Goal: Task Accomplishment & Management: Manage account settings

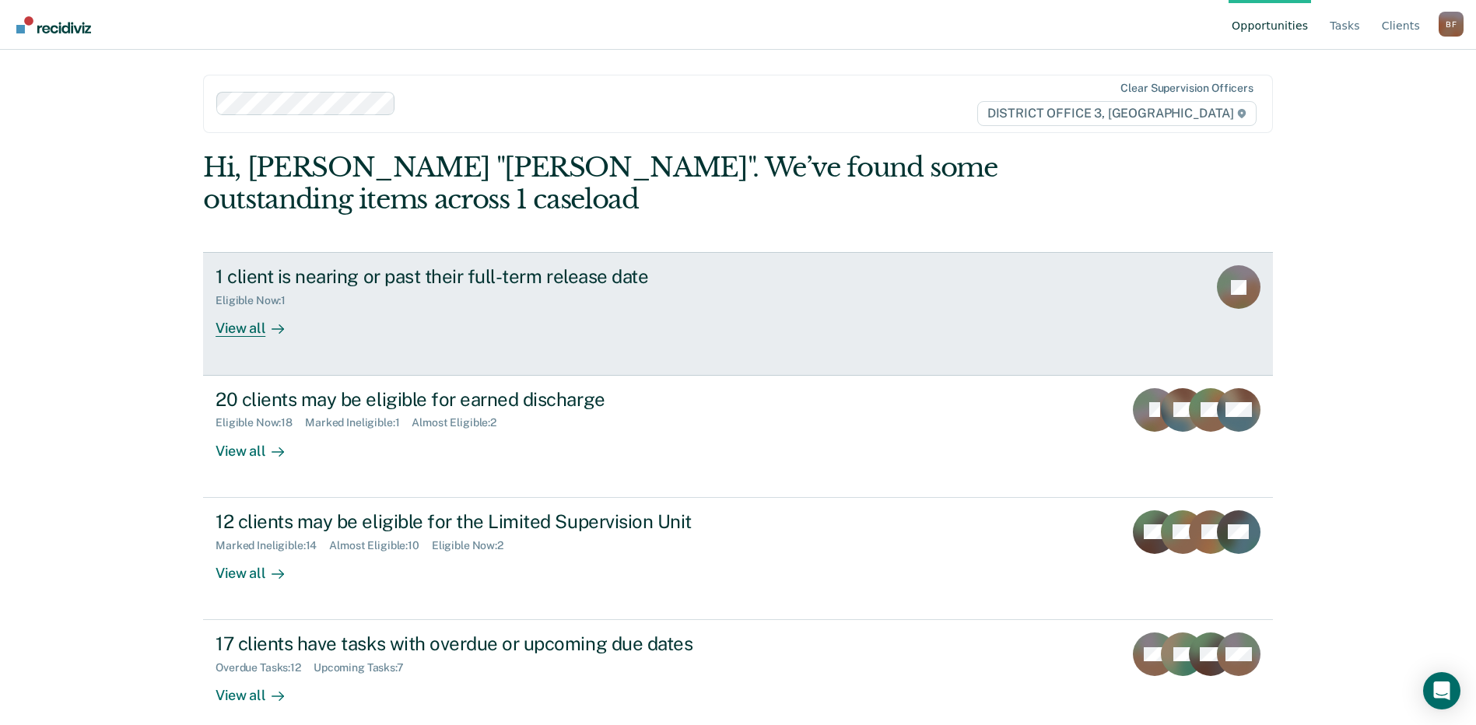
click at [346, 285] on div "1 client is nearing or past their full-term release date" at bounding box center [489, 276] width 546 height 23
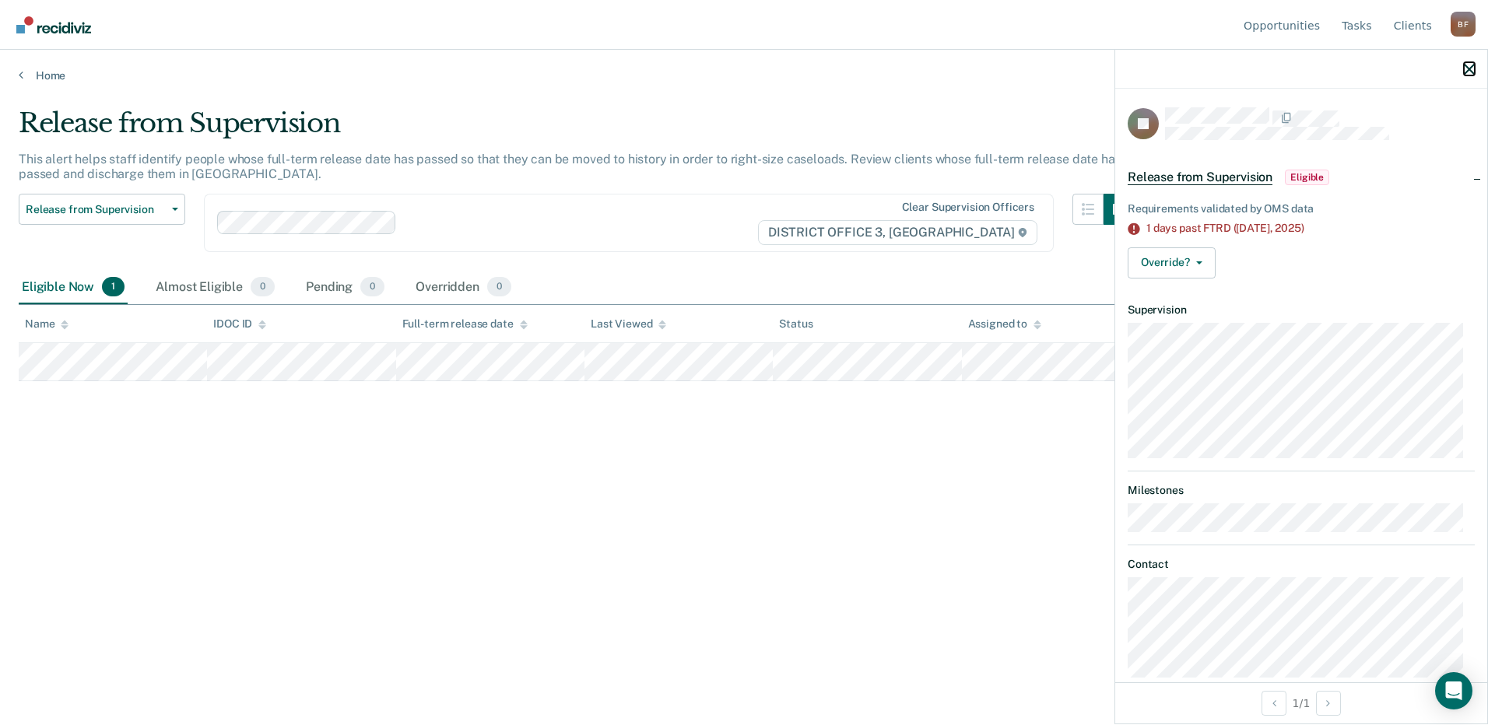
click at [1470, 69] on icon "button" at bounding box center [1469, 69] width 11 height 11
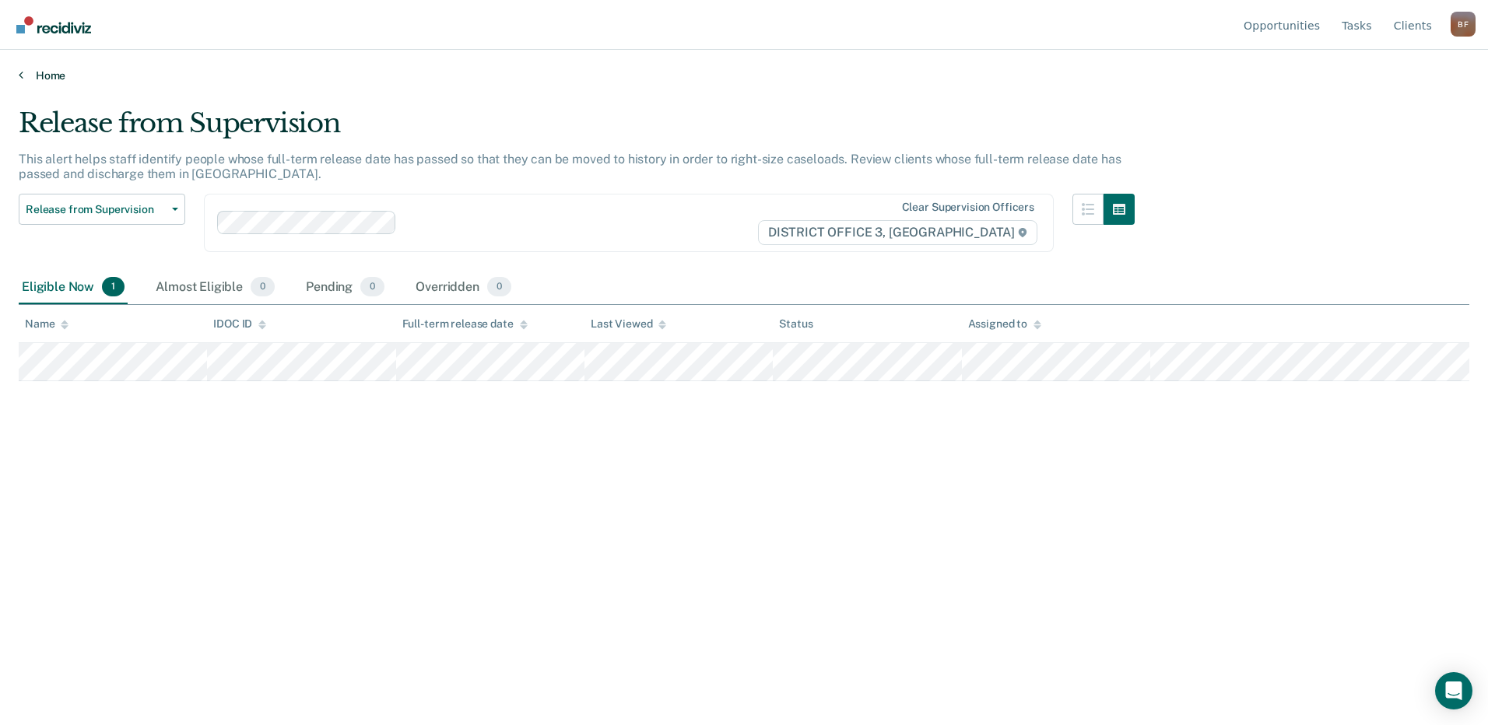
click at [35, 79] on link "Home" at bounding box center [744, 75] width 1451 height 14
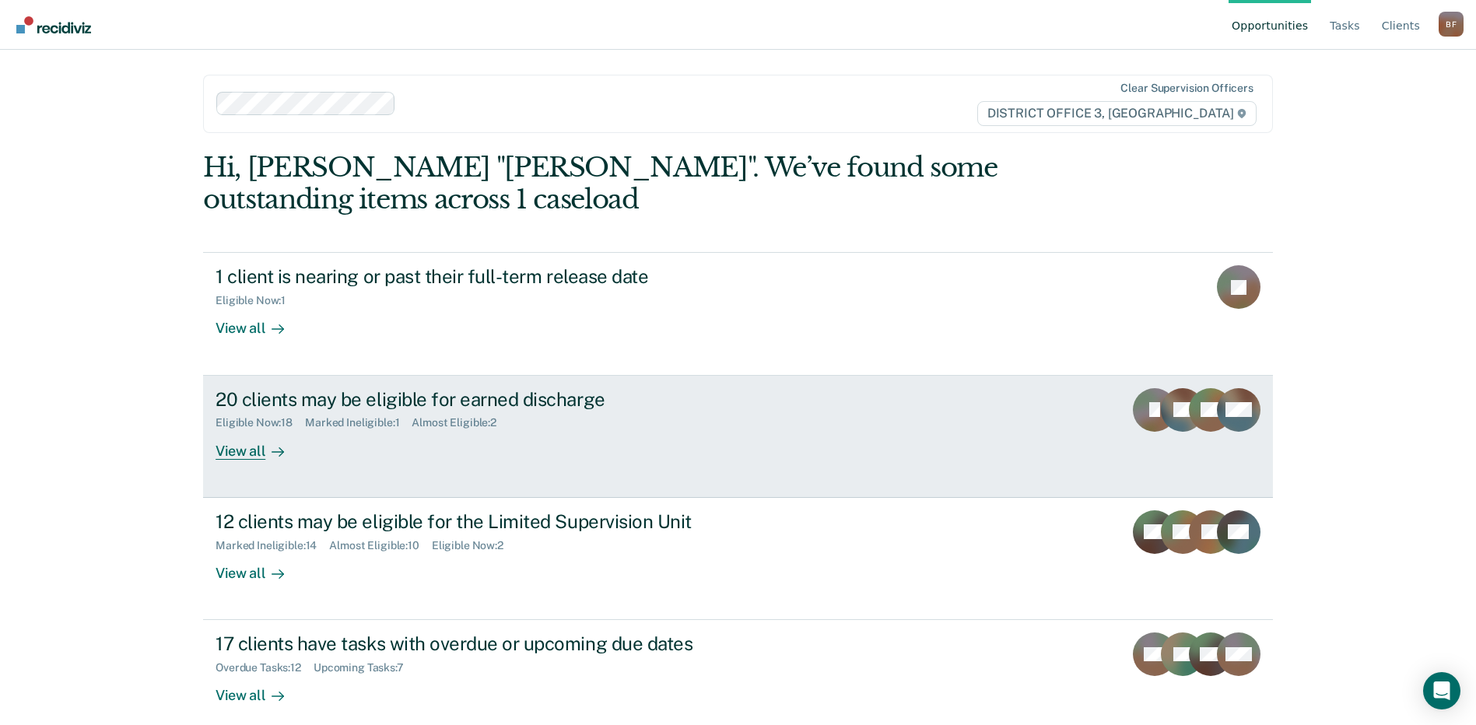
click at [247, 427] on div "Eligible Now : 18" at bounding box center [260, 422] width 89 height 13
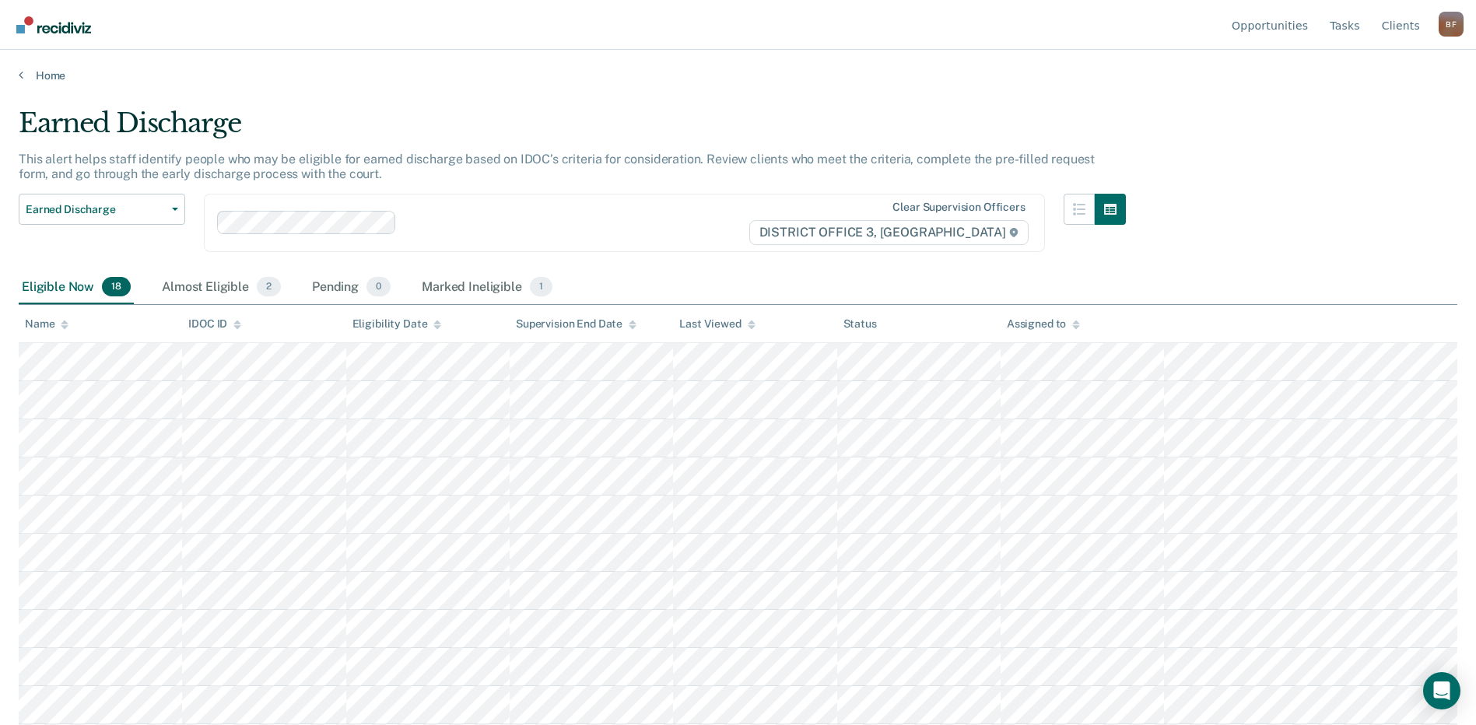
click at [30, 82] on main "Earned Discharge This alert helps staff identify people who may be eligible for…" at bounding box center [738, 401] width 1476 height 638
click at [22, 75] on icon at bounding box center [21, 74] width 5 height 12
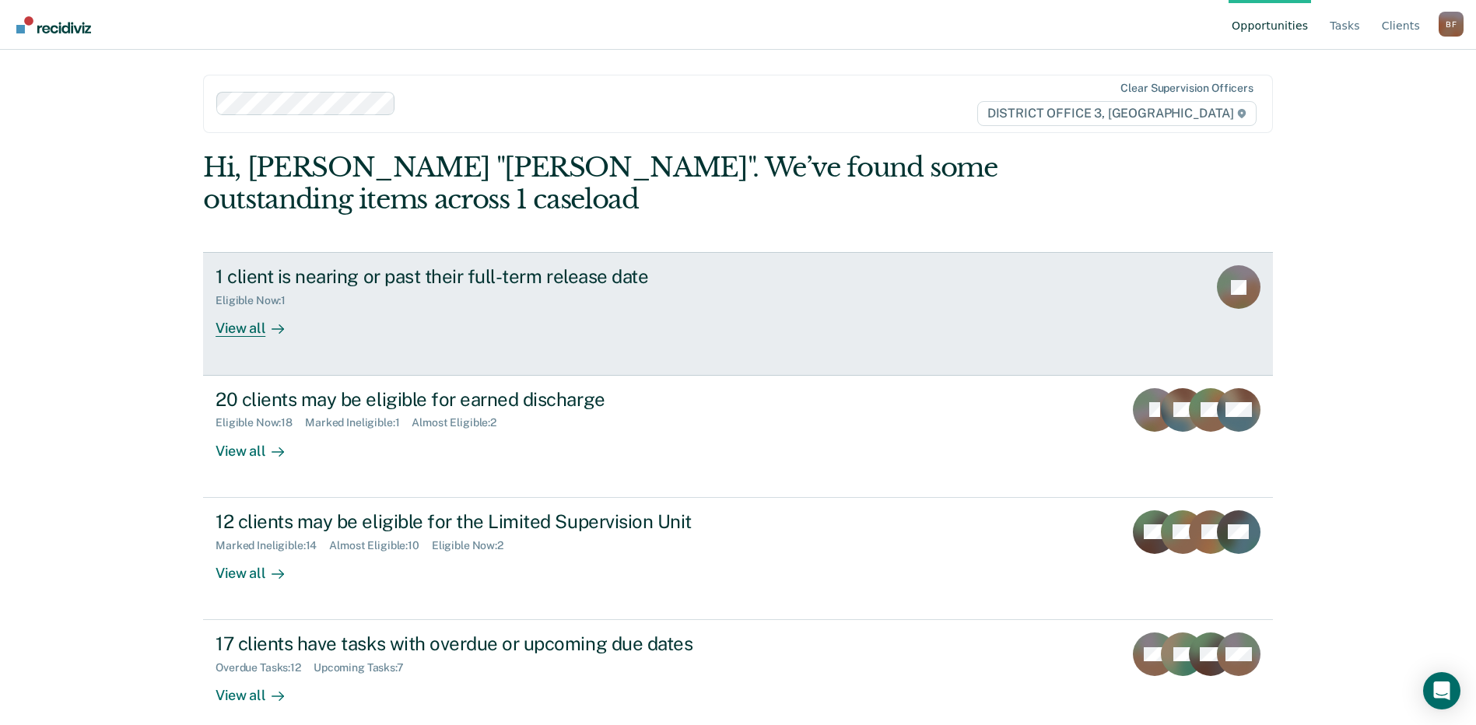
click at [242, 325] on div "View all" at bounding box center [259, 322] width 87 height 30
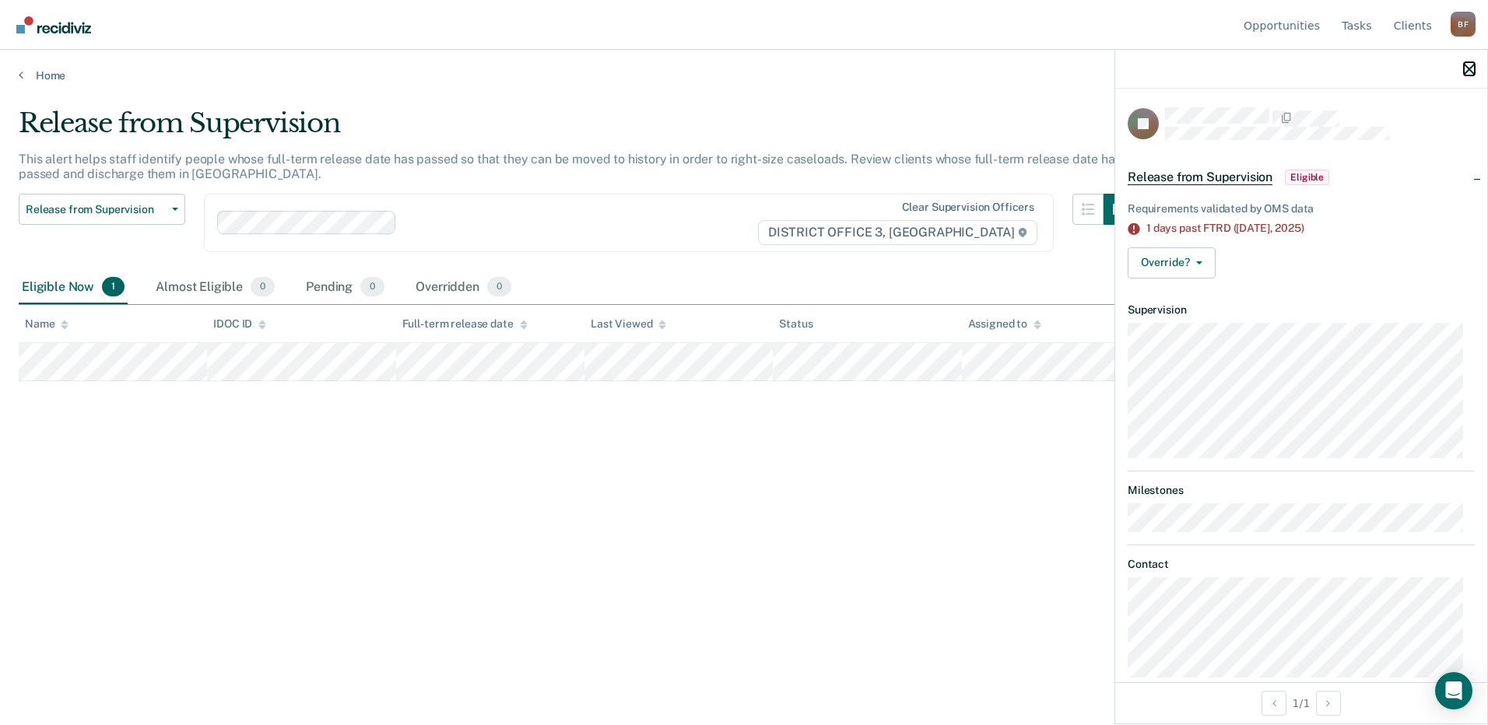
click at [1468, 68] on icon "button" at bounding box center [1469, 69] width 11 height 11
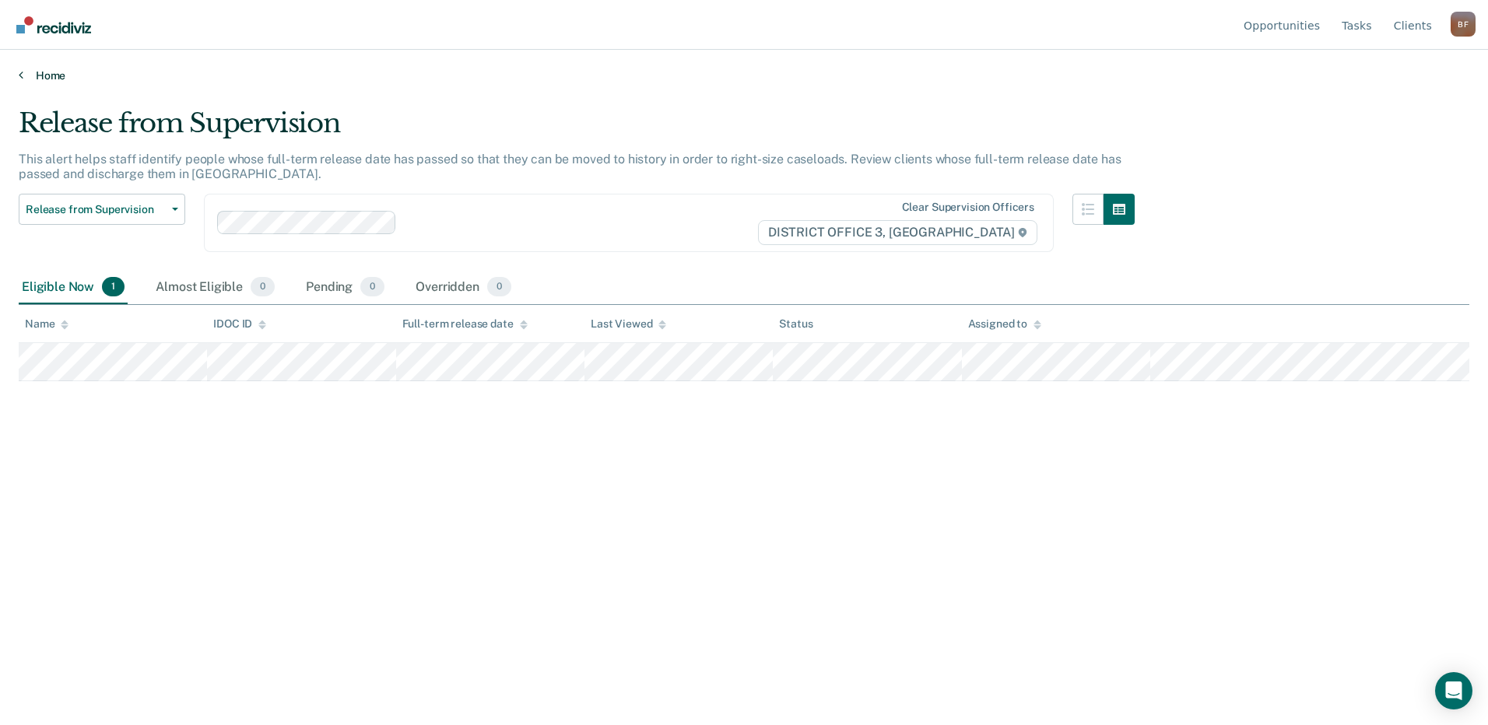
click at [40, 78] on link "Home" at bounding box center [744, 75] width 1451 height 14
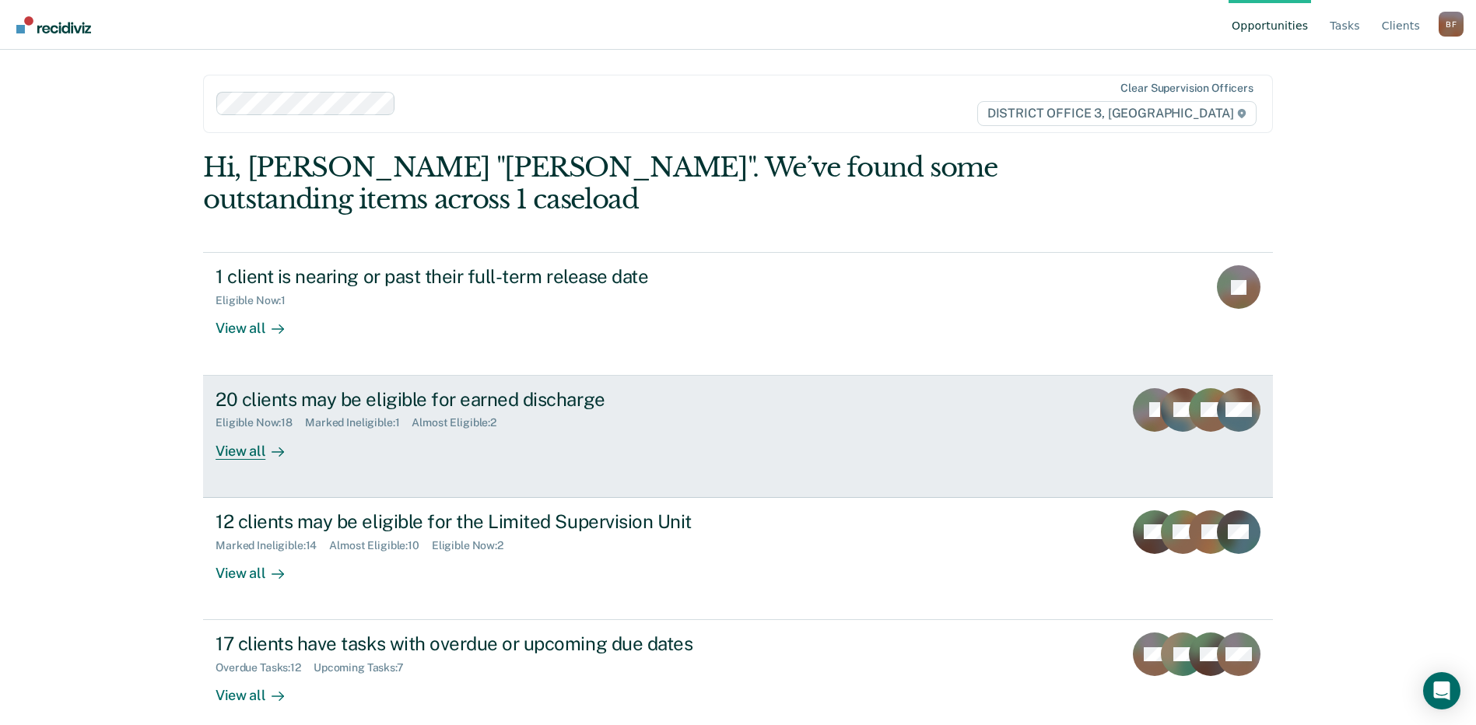
click at [318, 425] on div "Marked Ineligible : 1" at bounding box center [358, 422] width 107 height 13
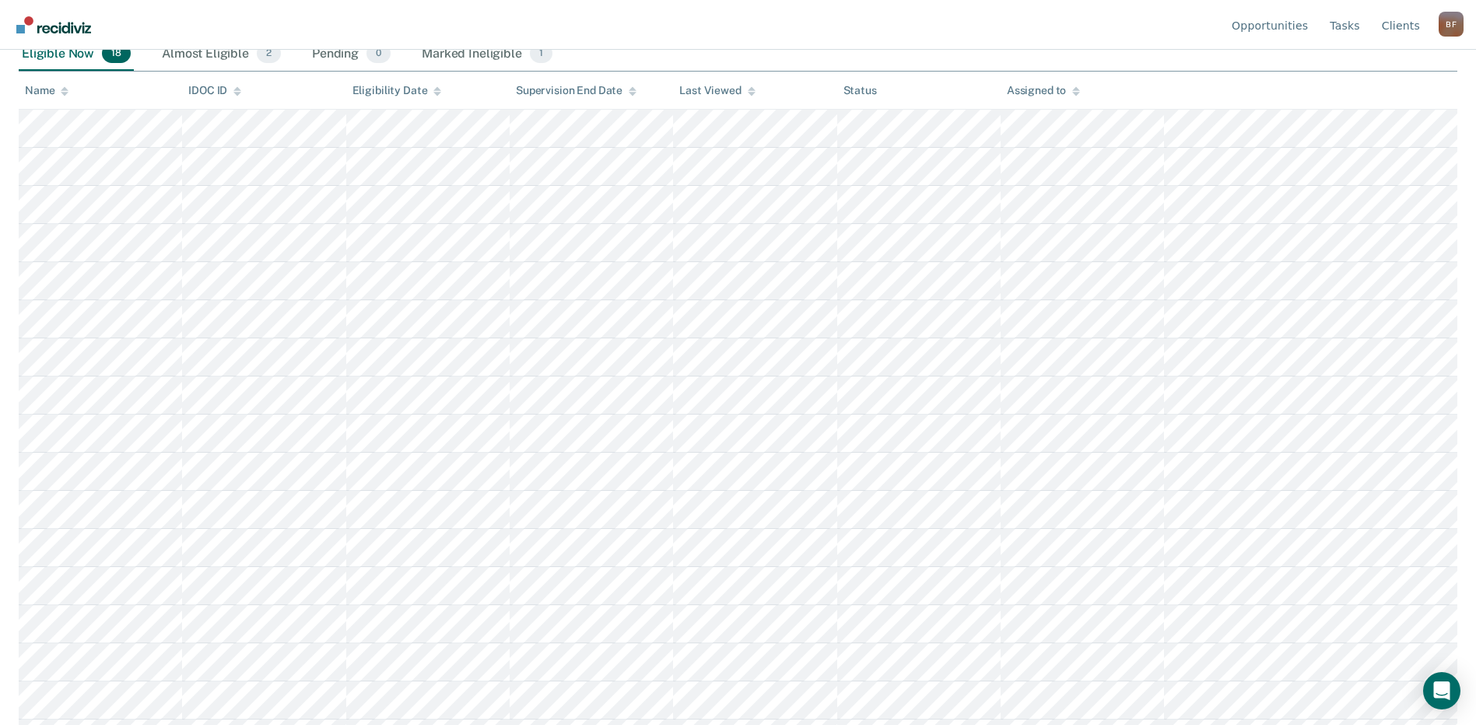
scroll to position [304, 0]
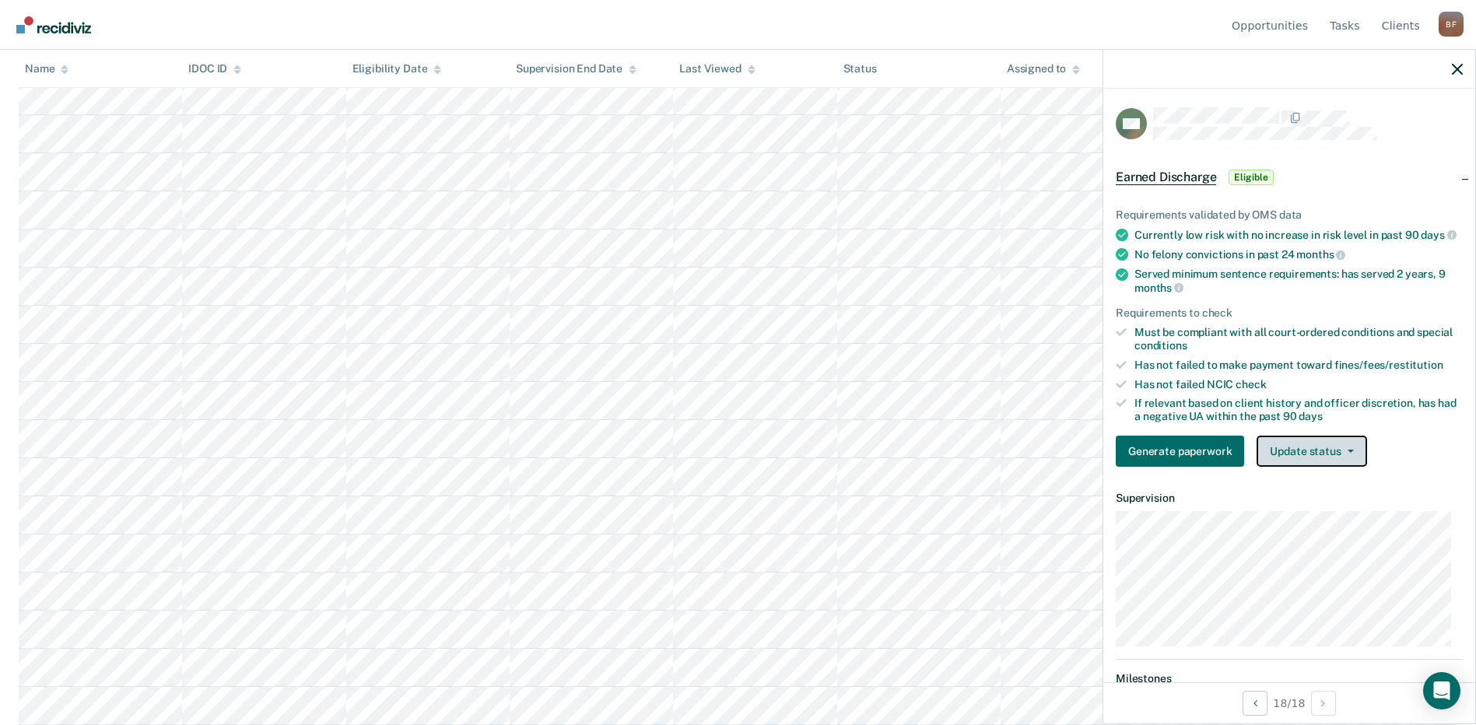
click at [1346, 458] on button "Update status" at bounding box center [1312, 451] width 110 height 31
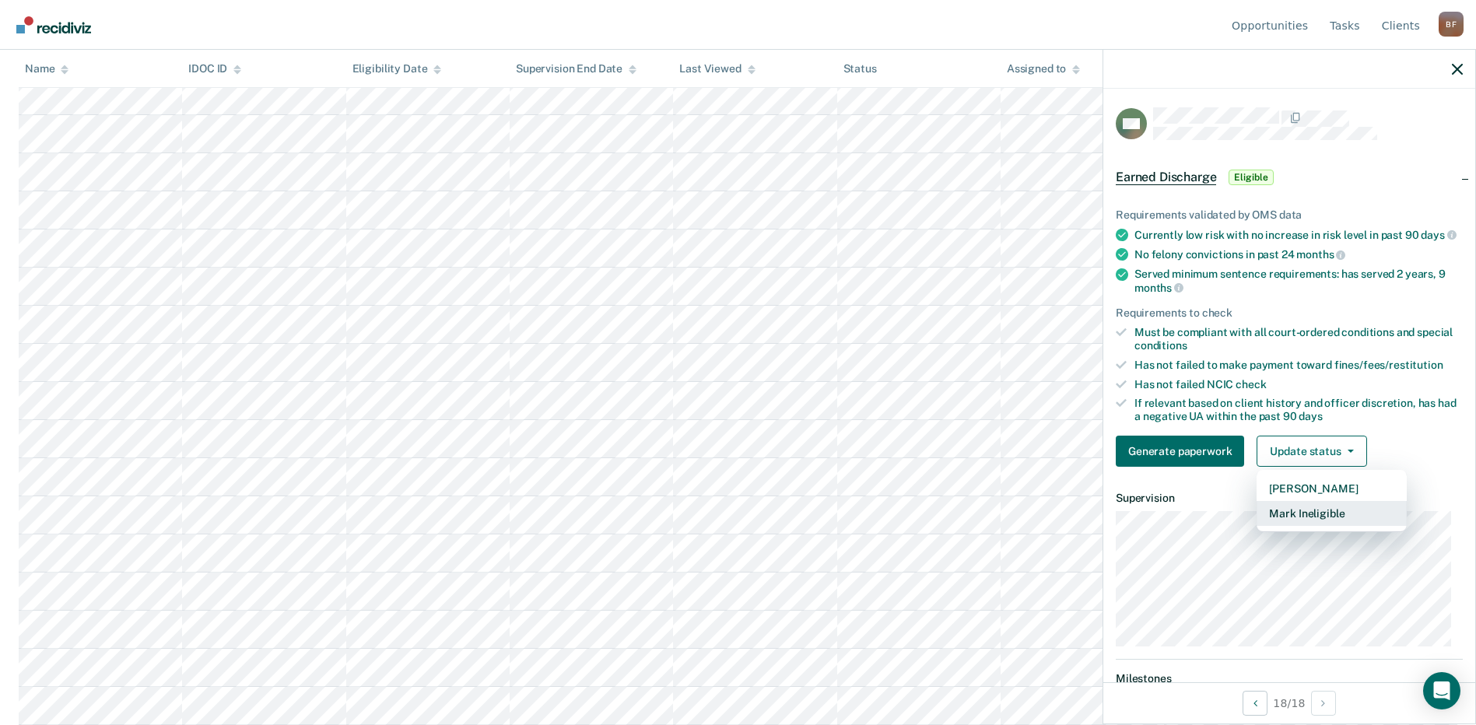
click at [1321, 525] on button "Mark Ineligible" at bounding box center [1332, 513] width 150 height 25
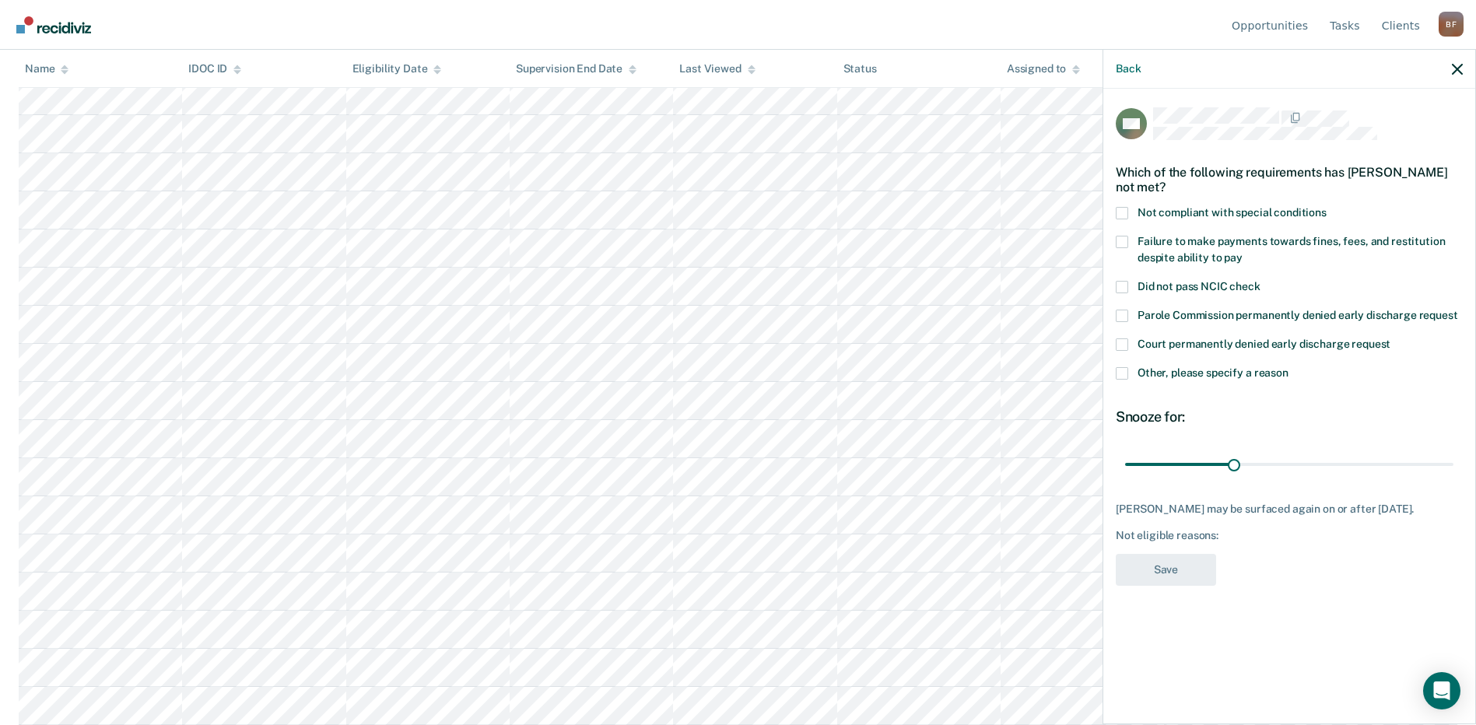
click at [1122, 240] on span at bounding box center [1122, 242] width 12 height 12
click at [1243, 252] on input "Failure to make payments towards fines, fees, and restitution despite ability t…" at bounding box center [1243, 252] width 0 height 0
type input "90"
click at [1452, 461] on input "range" at bounding box center [1289, 464] width 328 height 27
click at [1172, 586] on button "Save" at bounding box center [1166, 570] width 100 height 32
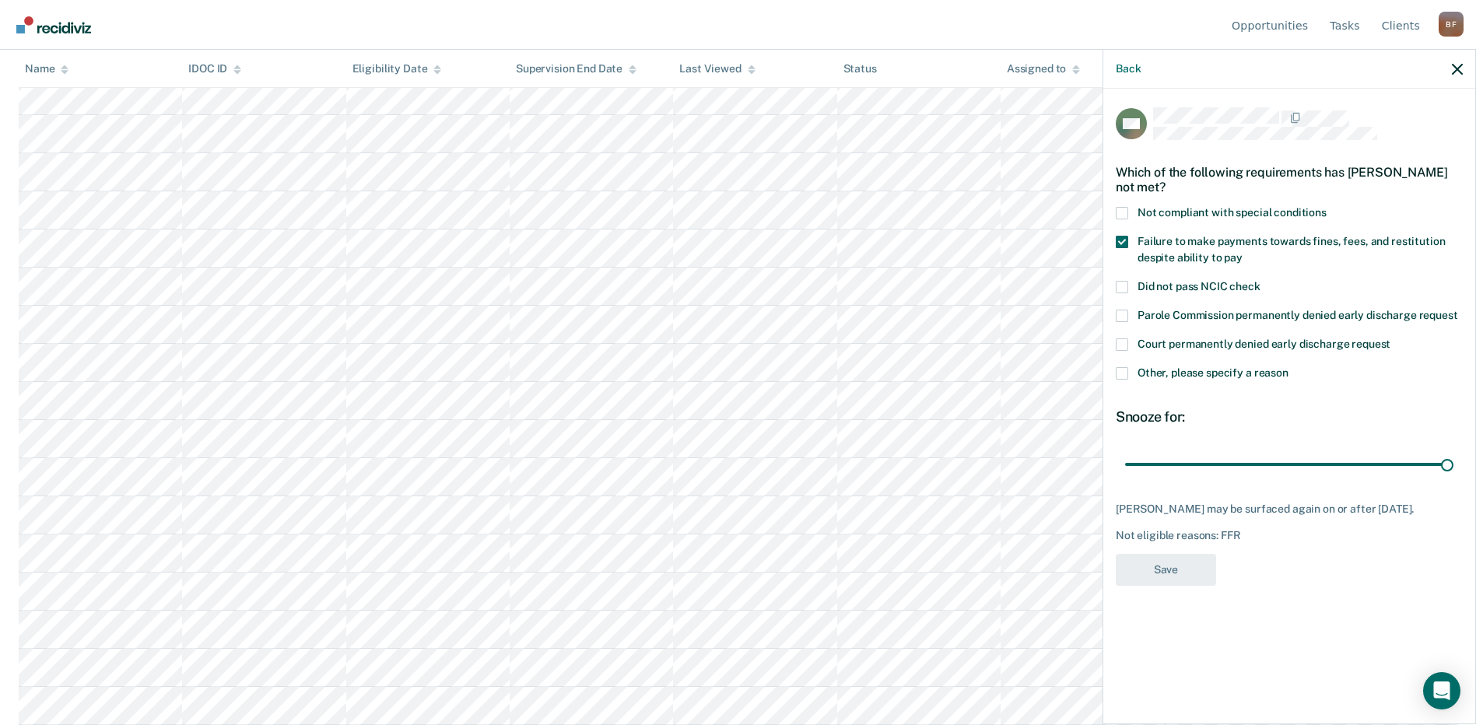
scroll to position [266, 0]
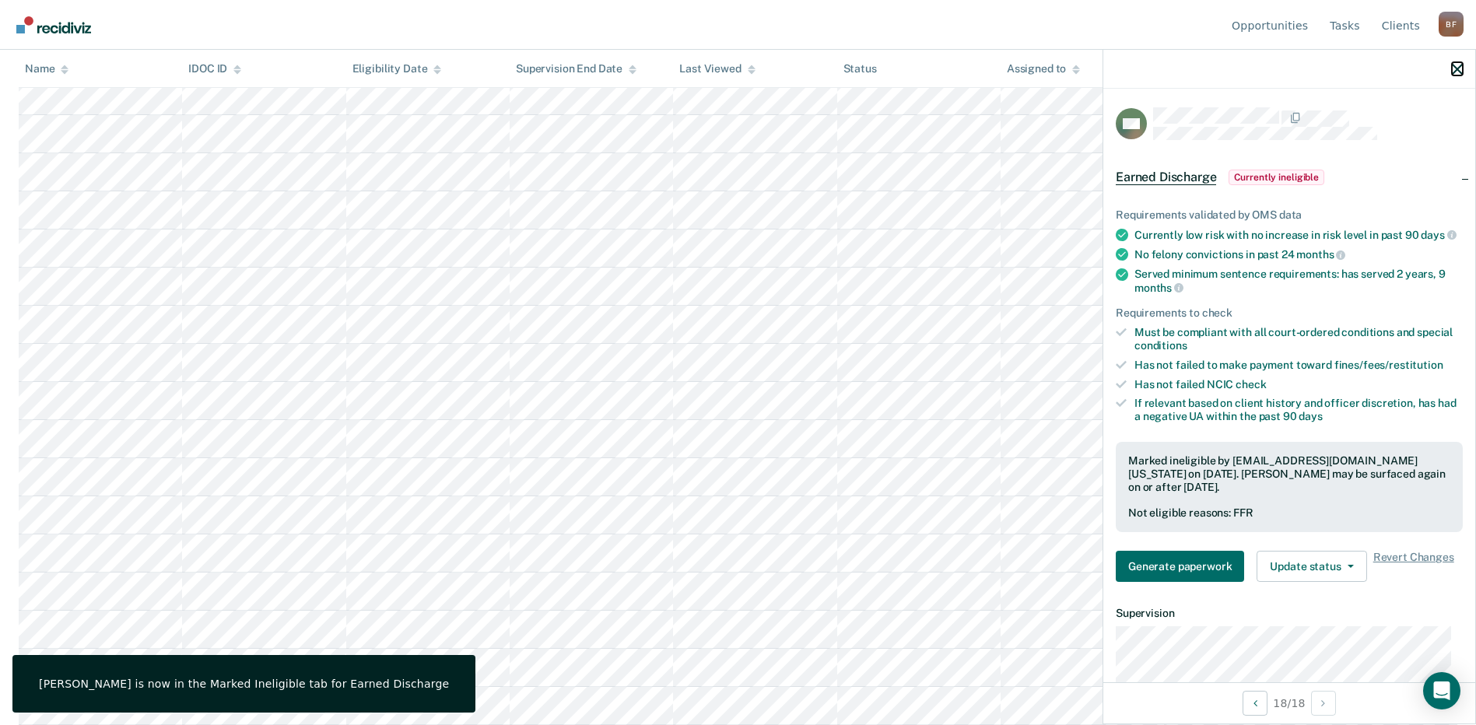
click at [1460, 67] on icon "button" at bounding box center [1457, 69] width 11 height 11
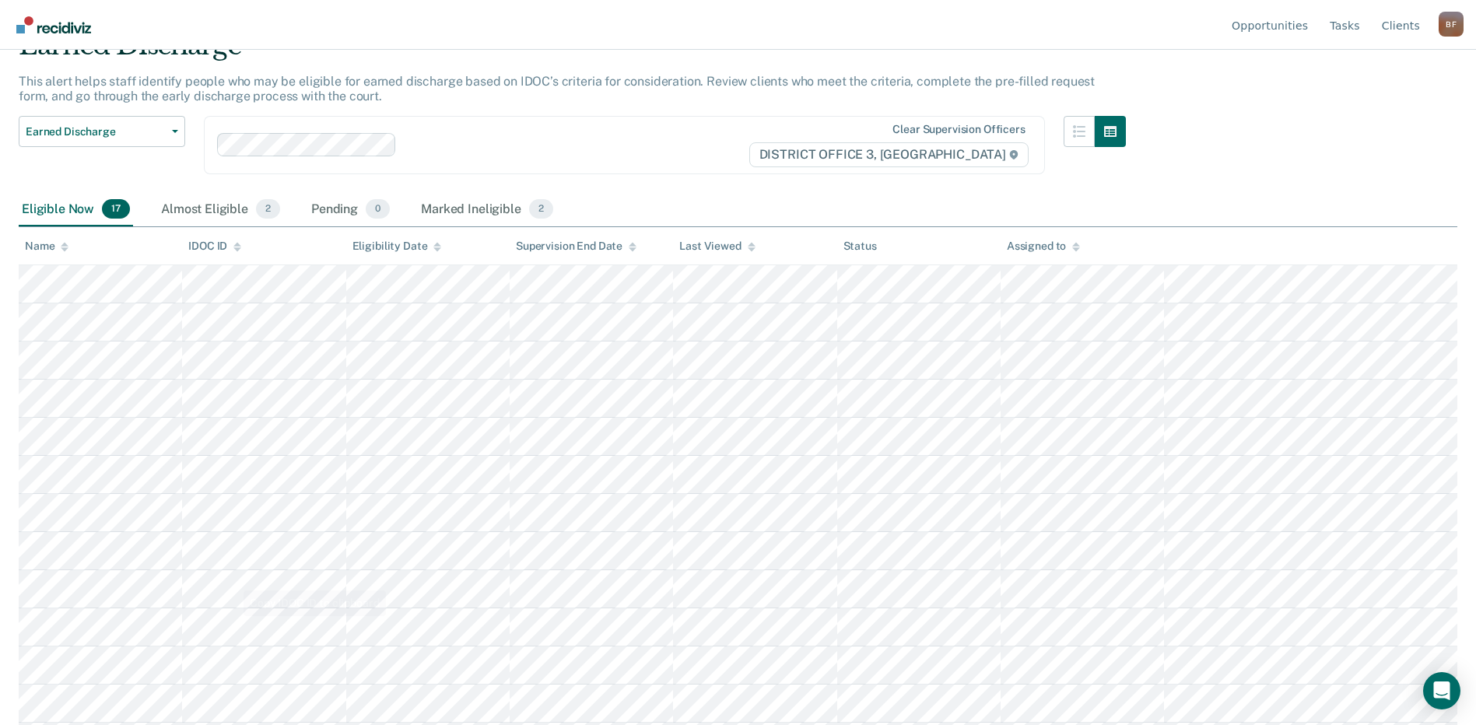
scroll to position [0, 0]
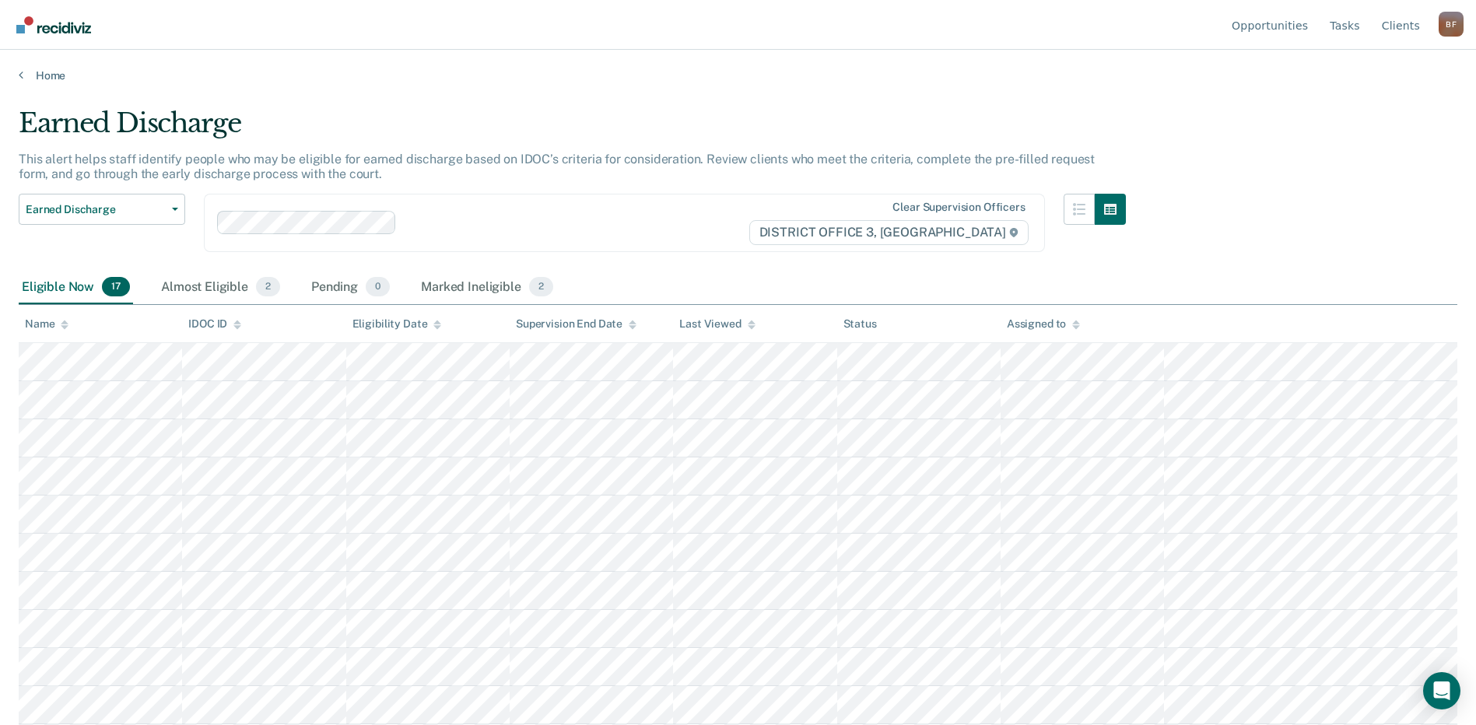
click at [18, 75] on div "Home" at bounding box center [738, 66] width 1476 height 33
click at [25, 74] on link "Home" at bounding box center [738, 75] width 1439 height 14
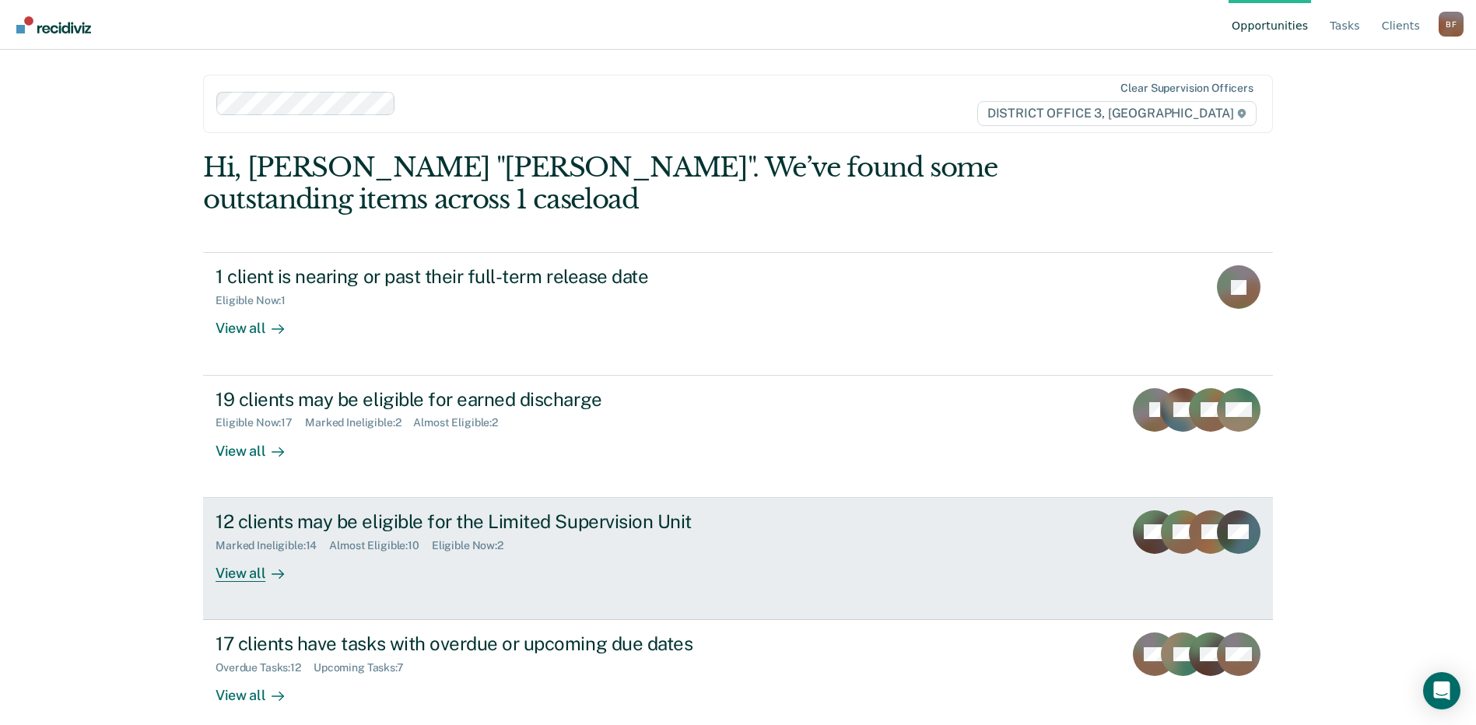
click at [260, 542] on div "Marked Ineligible : 14" at bounding box center [273, 545] width 114 height 13
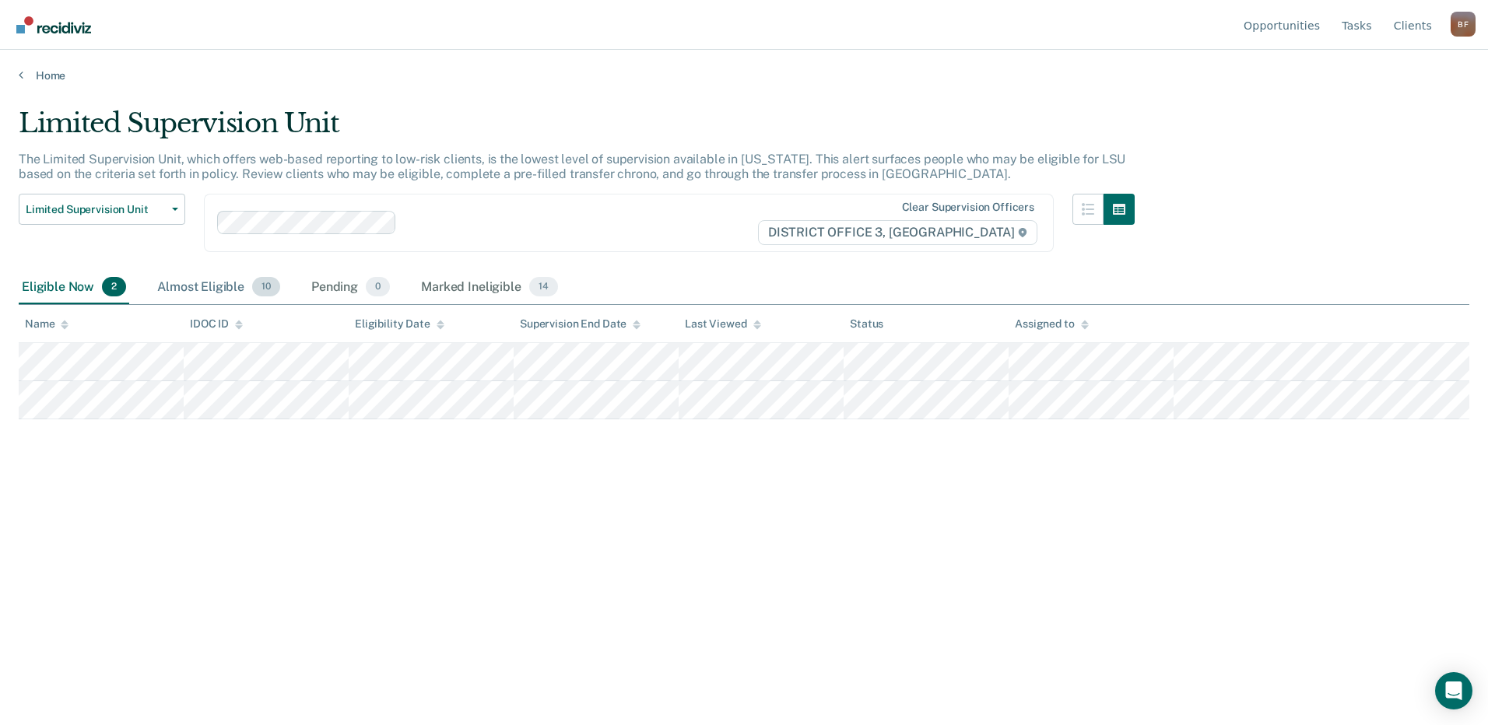
click at [205, 286] on div "Almost Eligible 10" at bounding box center [218, 288] width 129 height 34
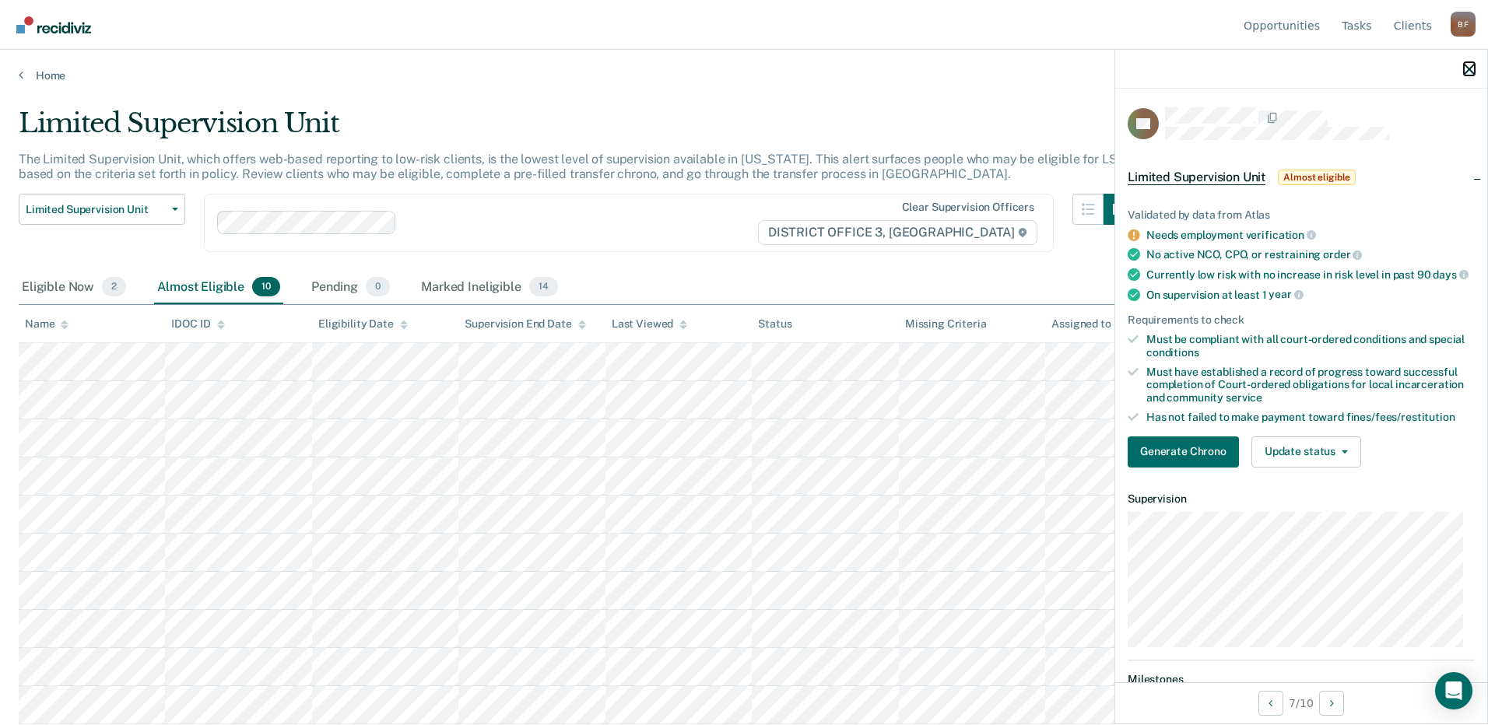
click at [1472, 64] on icon "button" at bounding box center [1469, 69] width 11 height 11
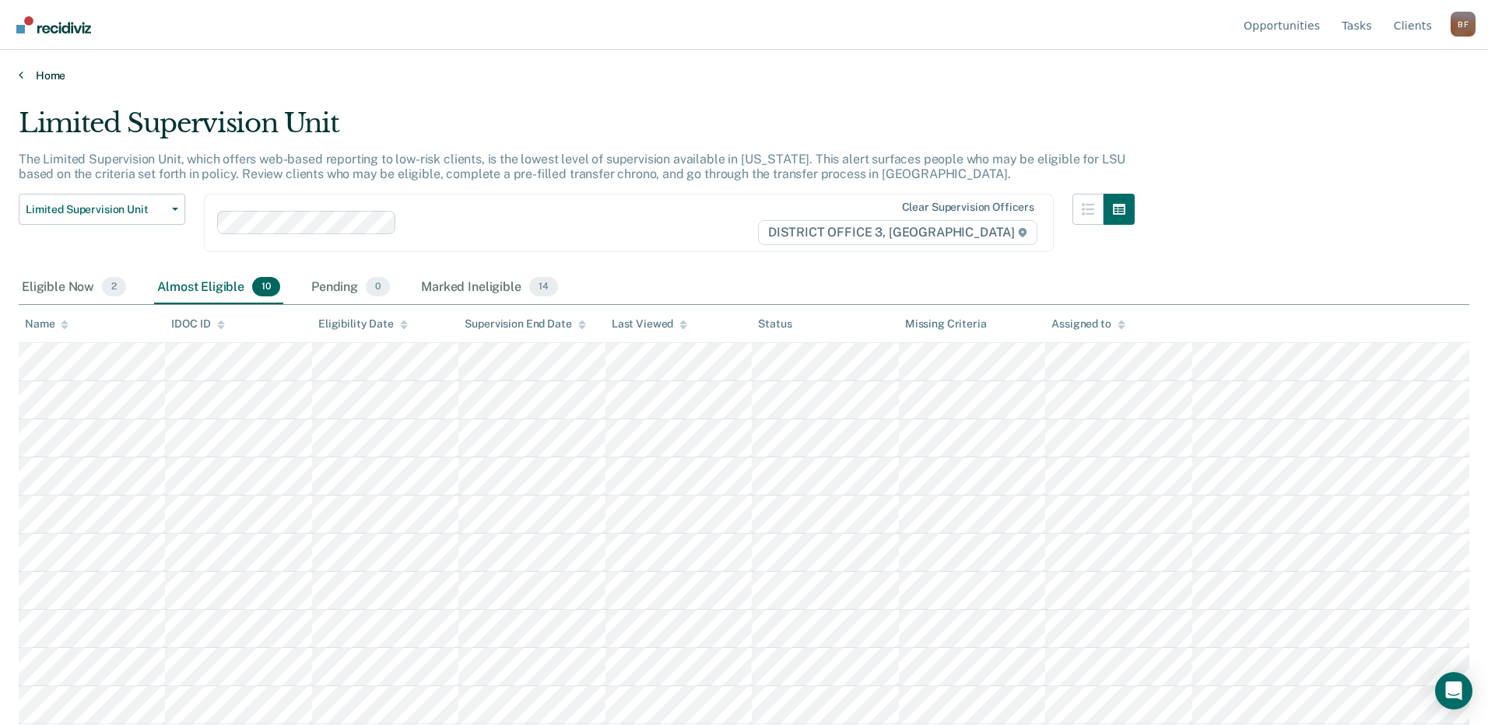
click at [19, 75] on icon at bounding box center [21, 74] width 5 height 12
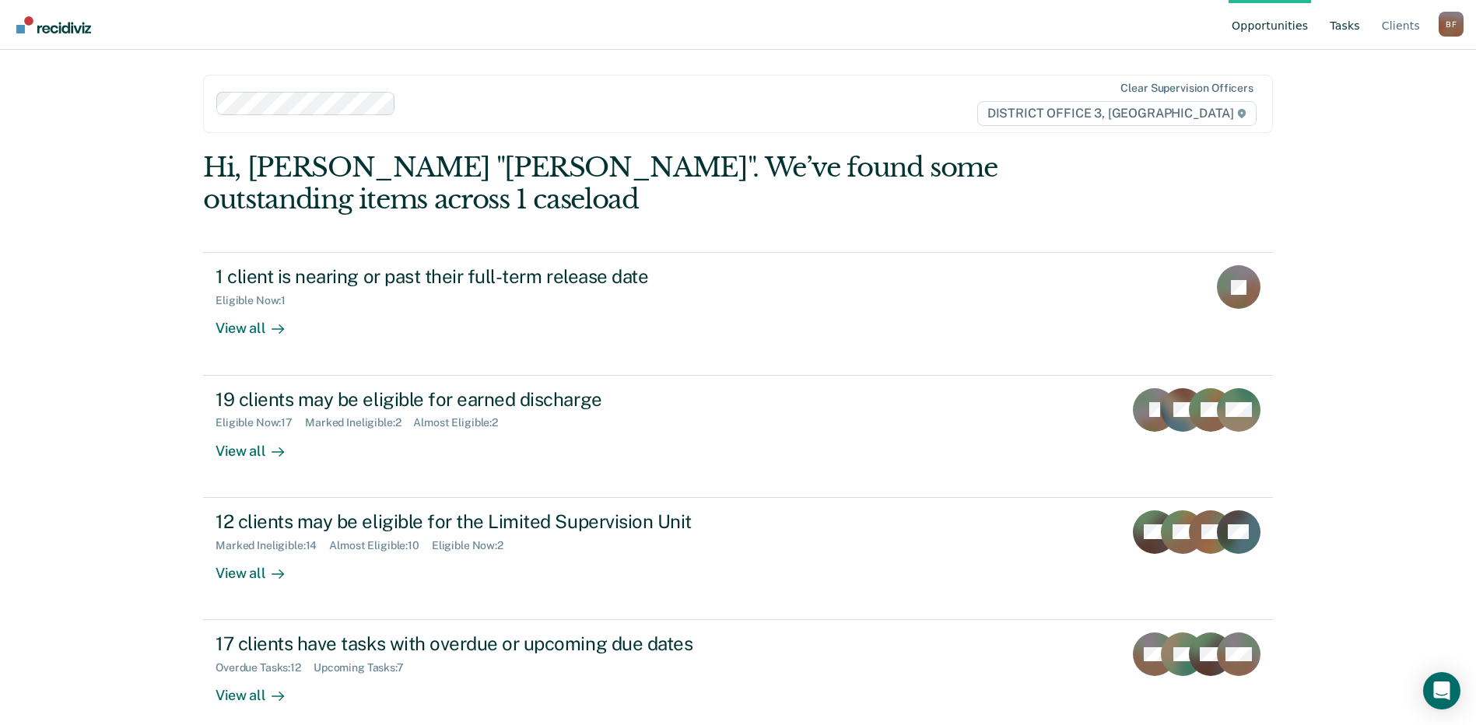
click at [1343, 30] on link "Tasks" at bounding box center [1345, 25] width 37 height 50
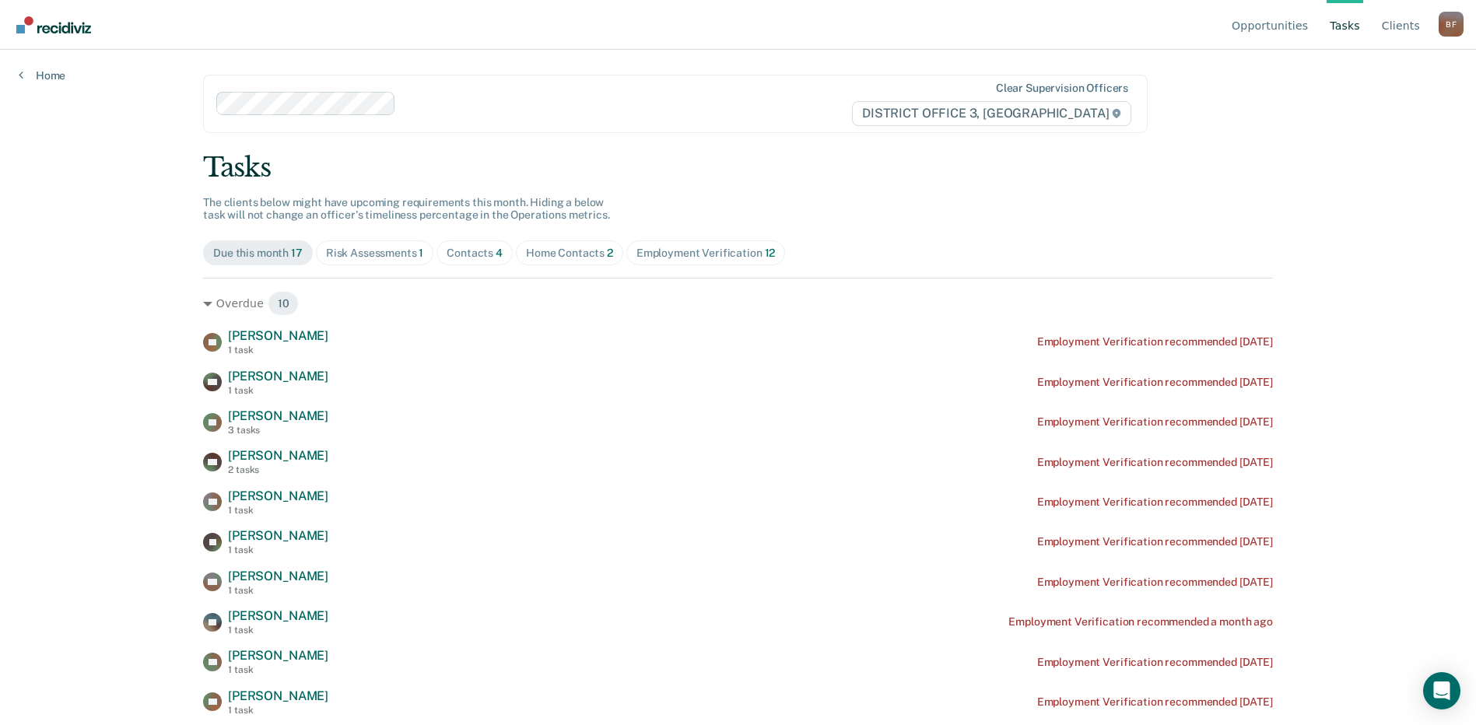
click at [578, 249] on div "Home Contacts 2" at bounding box center [569, 253] width 87 height 13
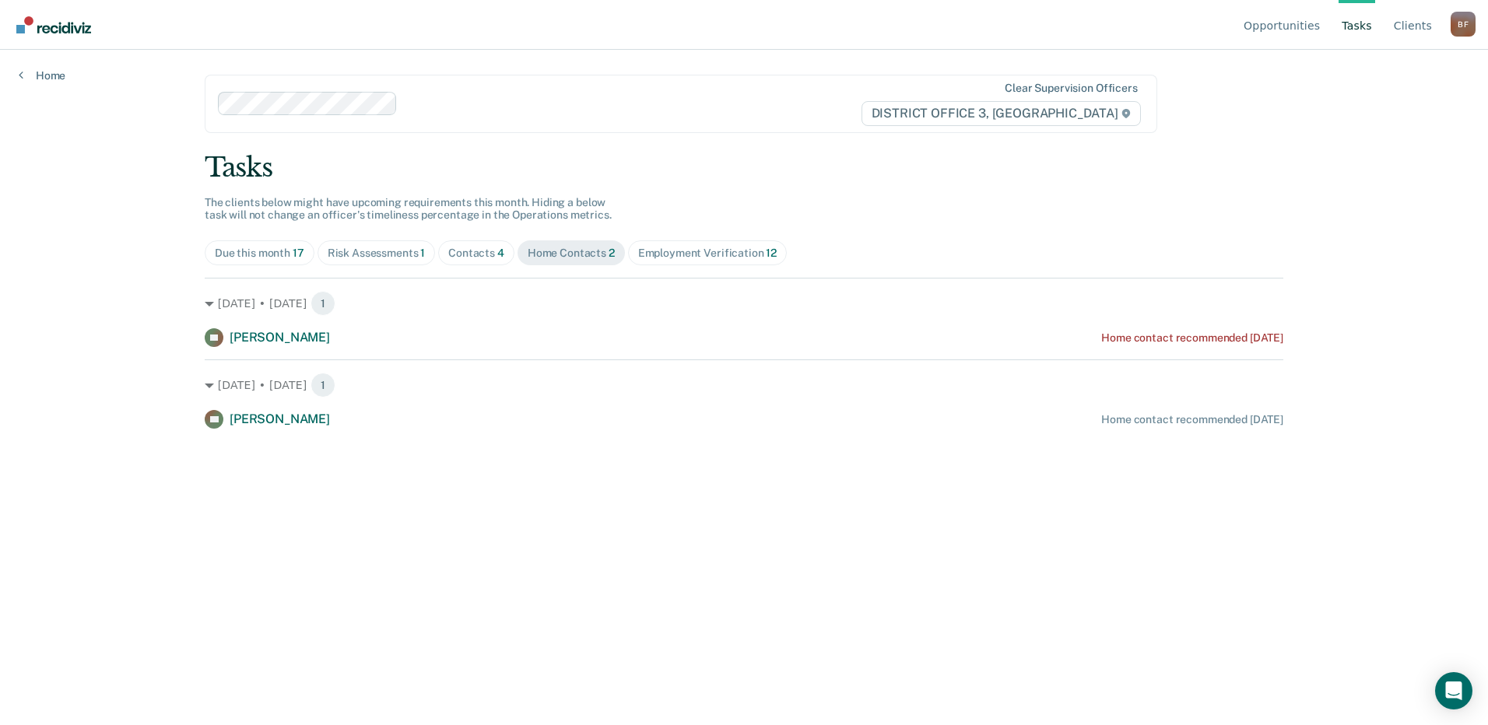
click at [482, 254] on div "Contacts 4" at bounding box center [476, 253] width 56 height 13
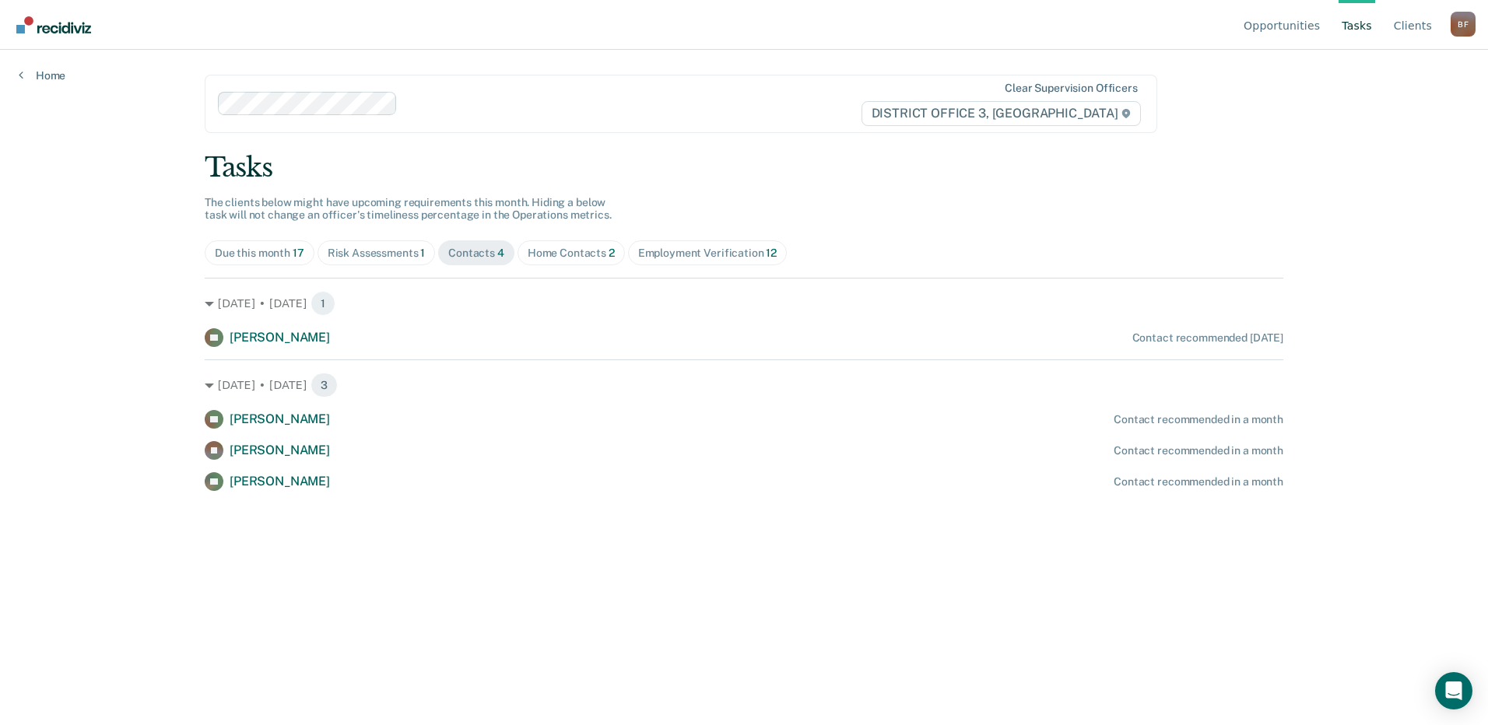
click at [470, 256] on div "Contacts 4" at bounding box center [476, 253] width 56 height 13
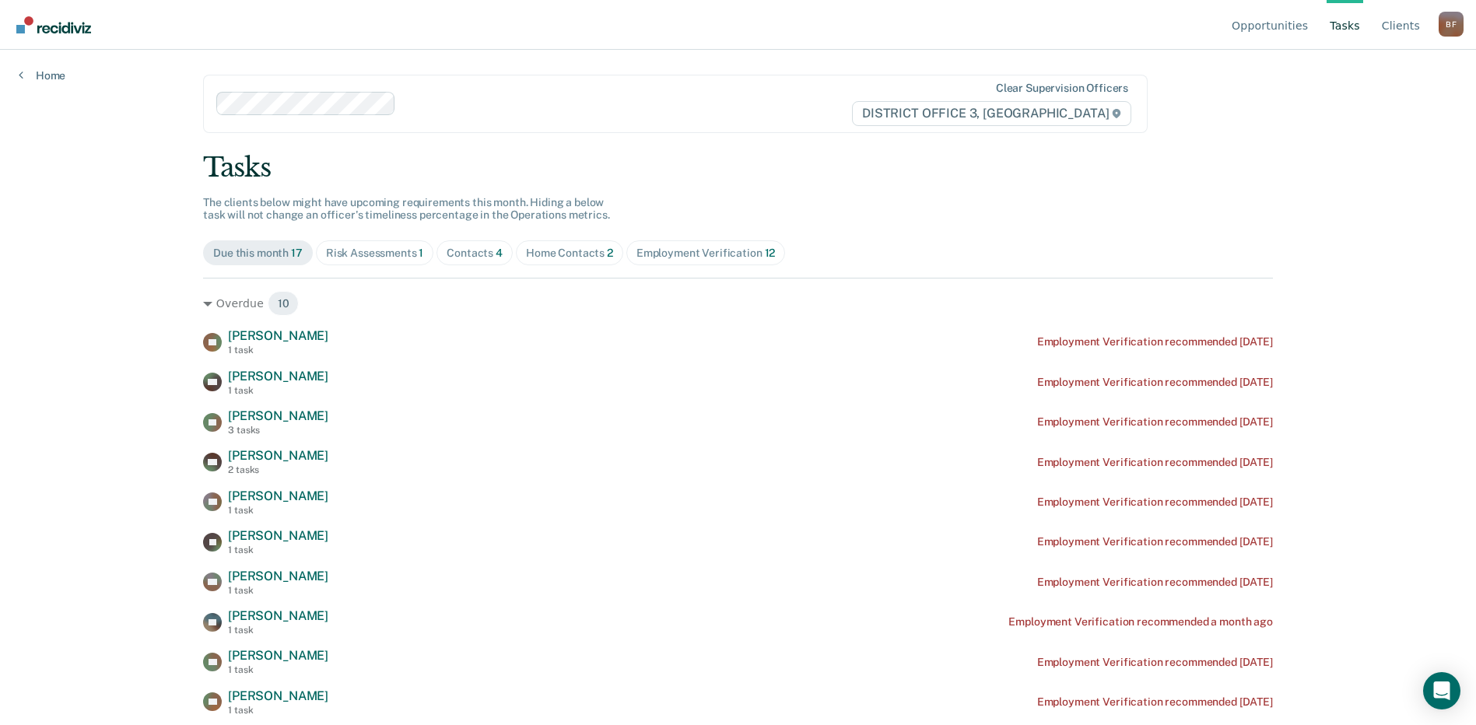
click at [552, 253] on div "Home Contacts 2" at bounding box center [569, 253] width 87 height 13
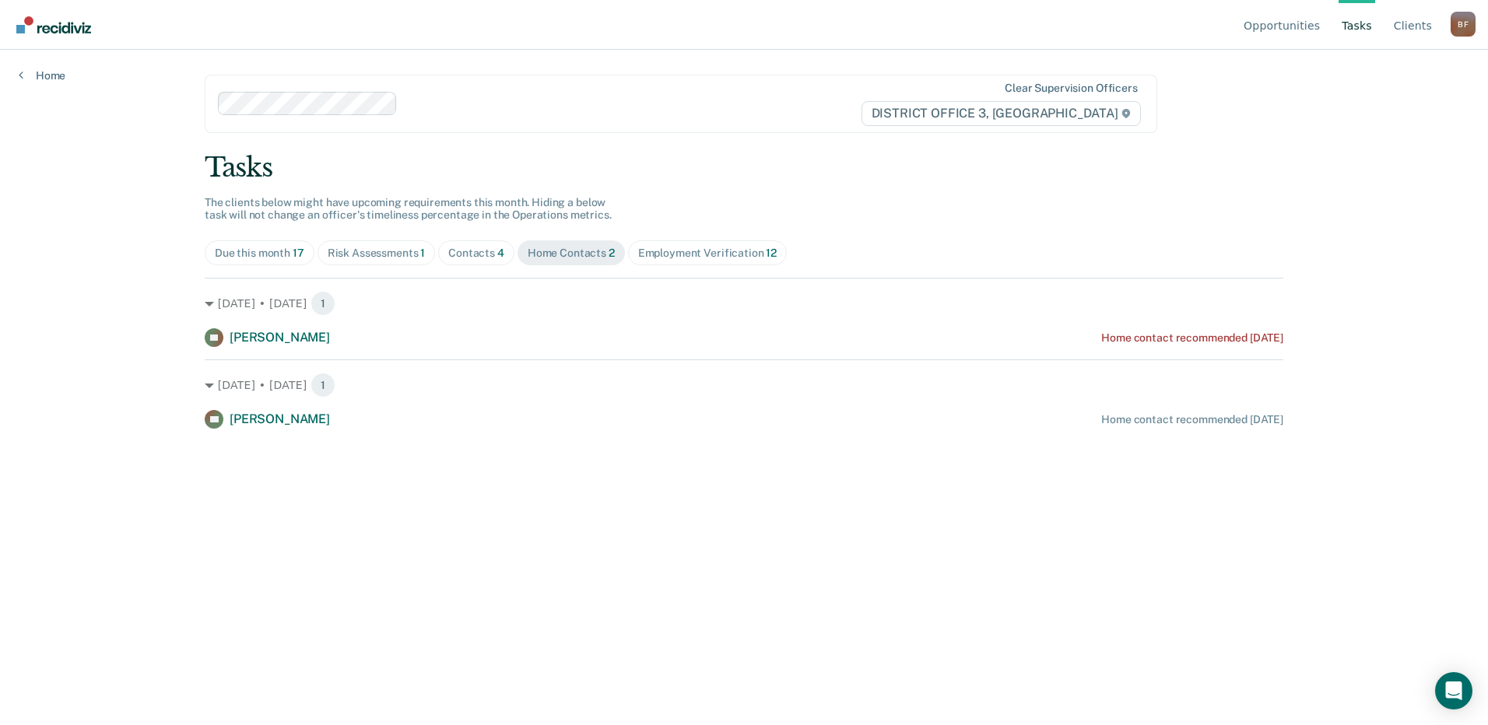
click at [486, 254] on div "Contacts 4" at bounding box center [476, 253] width 56 height 13
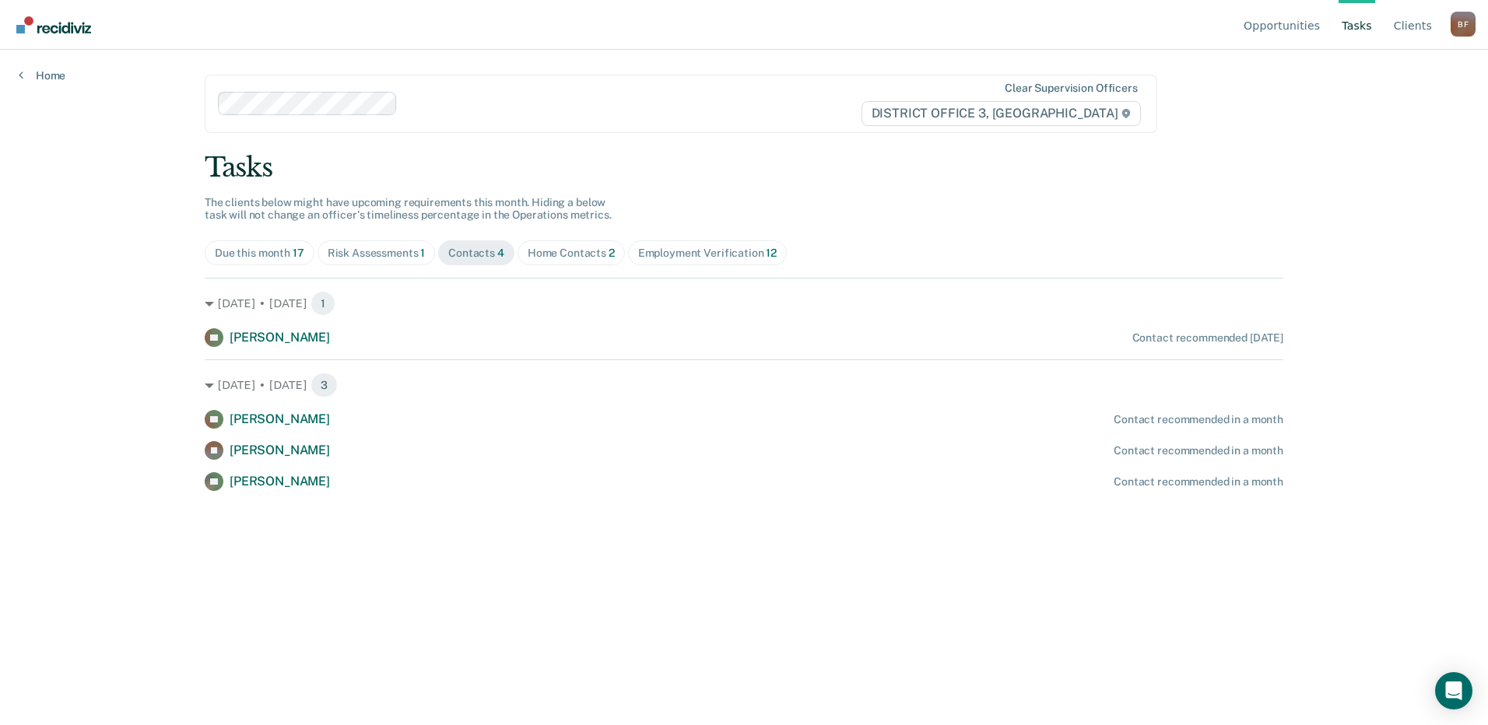
click at [557, 256] on div "Home Contacts 2" at bounding box center [571, 253] width 87 height 13
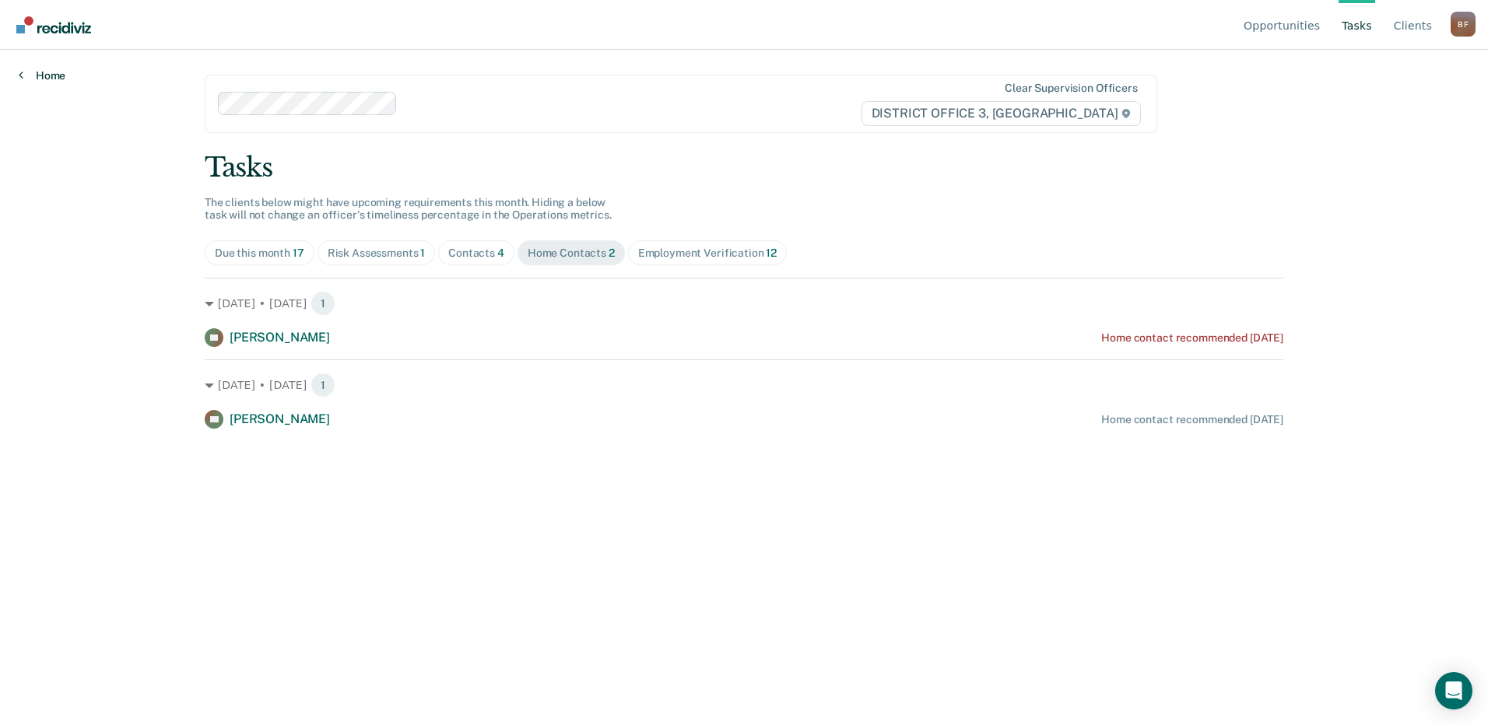
click at [54, 75] on link "Home" at bounding box center [42, 75] width 47 height 14
